Goal: Transaction & Acquisition: Purchase product/service

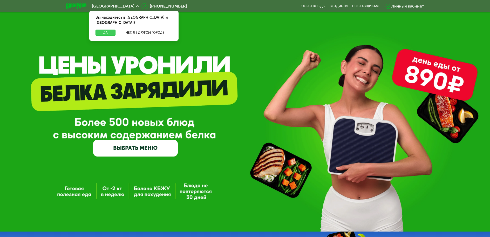
click at [105, 30] on button "Да" at bounding box center [105, 33] width 20 height 6
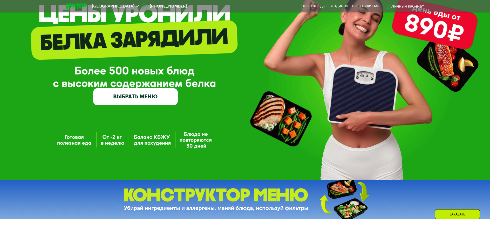
scroll to position [52, 0]
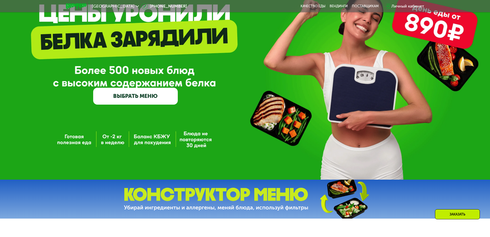
click at [146, 95] on link "ВЫБРАТЬ МЕНЮ" at bounding box center [135, 96] width 85 height 17
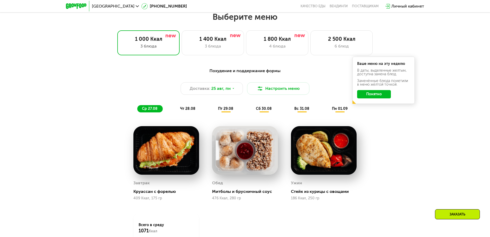
scroll to position [278, 0]
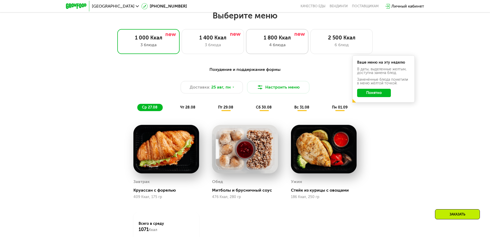
click at [276, 37] on div "1 800 Ккал" at bounding box center [276, 38] width 51 height 6
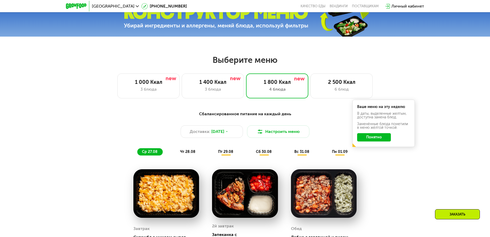
scroll to position [226, 0]
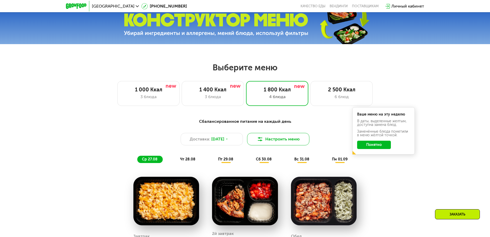
click at [280, 142] on button "Настроить меню" at bounding box center [278, 139] width 62 height 12
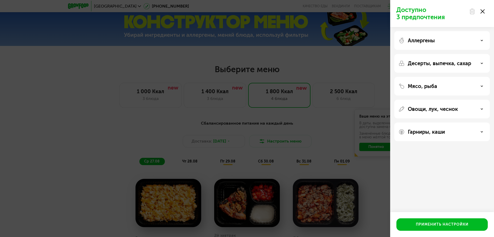
click at [334, 166] on div "Доступно 3 предпочтения Аллергены Десерты, выпечка, сахар Мясо, рыба Овощи, лук…" at bounding box center [247, 118] width 494 height 237
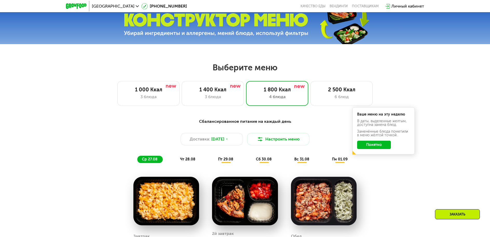
click at [364, 146] on button "Понятно" at bounding box center [374, 145] width 34 height 8
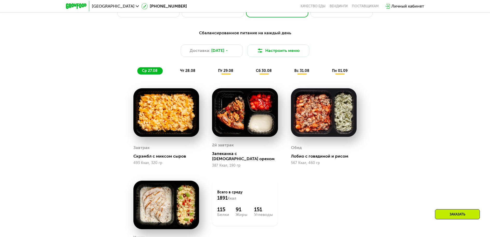
scroll to position [304, 0]
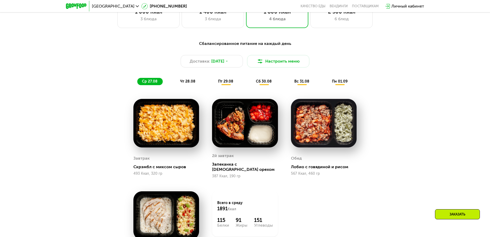
click at [165, 135] on img at bounding box center [166, 123] width 66 height 49
click at [455, 217] on div "Заказать" at bounding box center [457, 214] width 45 height 10
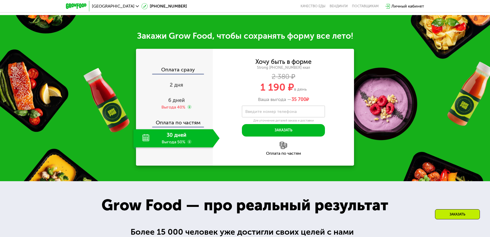
scroll to position [601, 0]
